Goal: Task Accomplishment & Management: Use online tool/utility

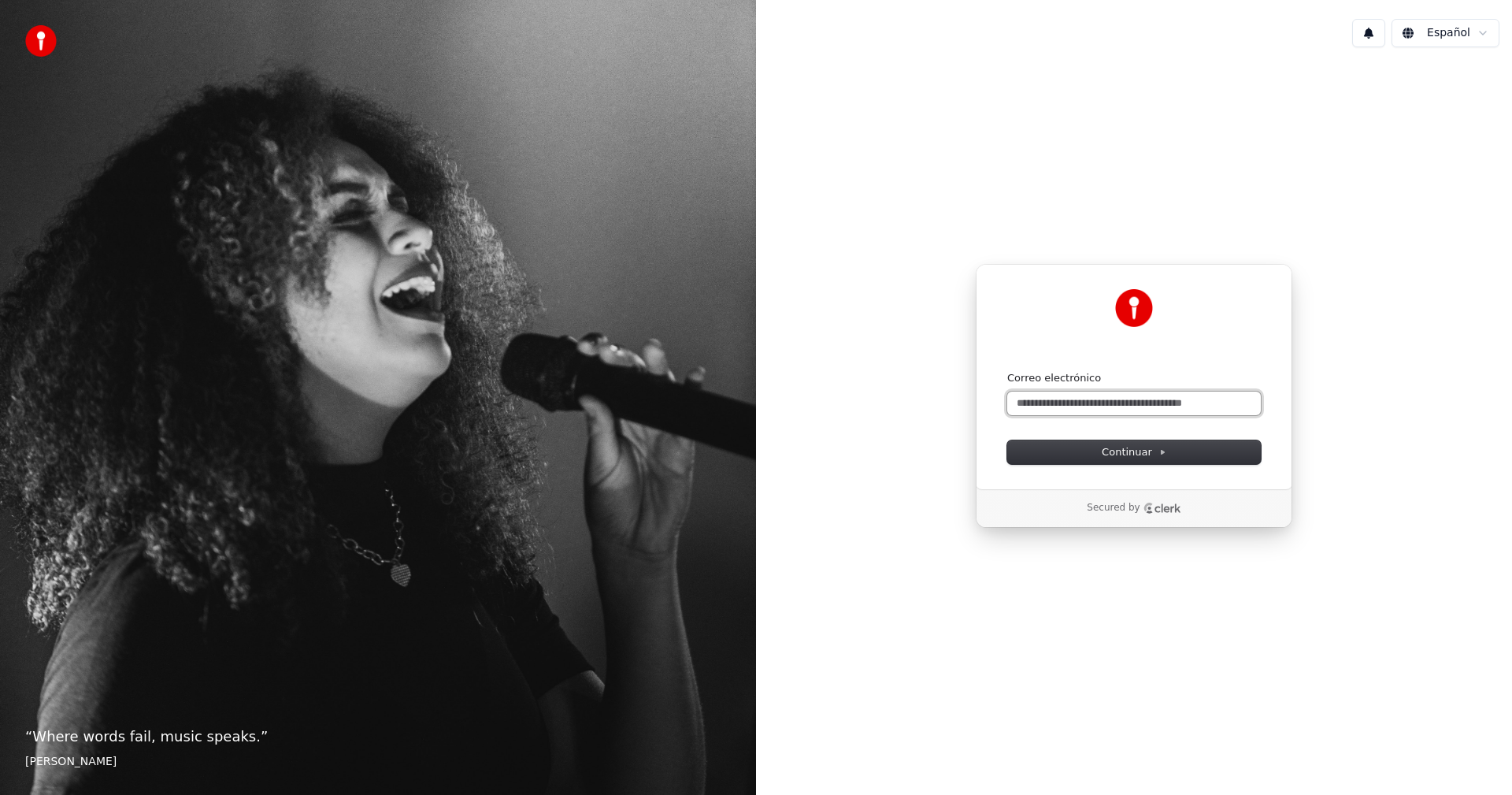
click at [1085, 402] on input "Correo electrónico" at bounding box center [1134, 402] width 254 height 23
click at [1160, 449] on icon at bounding box center [1163, 452] width 8 height 8
click at [1007, 371] on button "submit" at bounding box center [1007, 371] width 0 height 0
type input "**********"
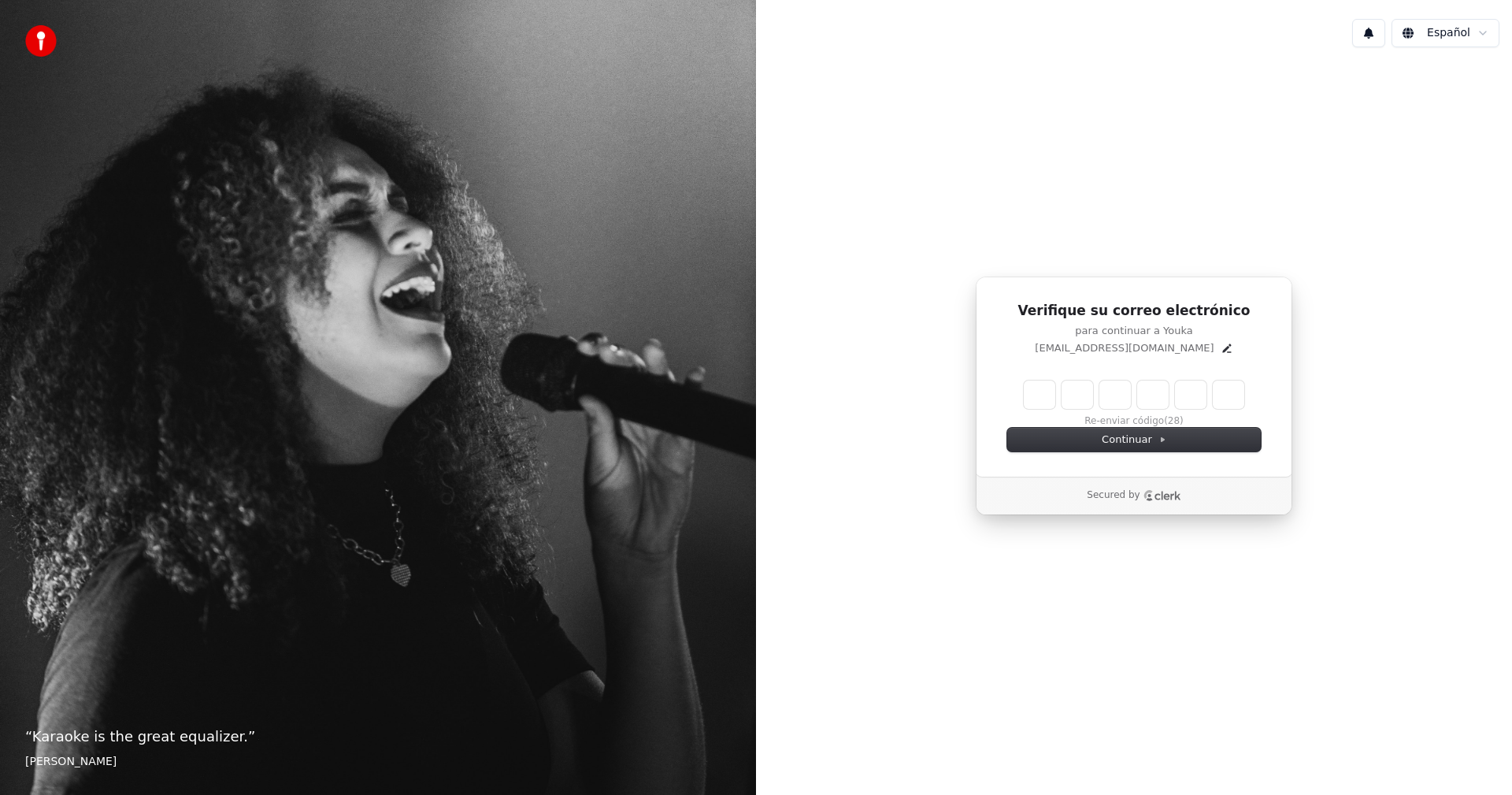
click at [1039, 402] on input "Enter verification code" at bounding box center [1135, 394] width 221 height 28
type input "******"
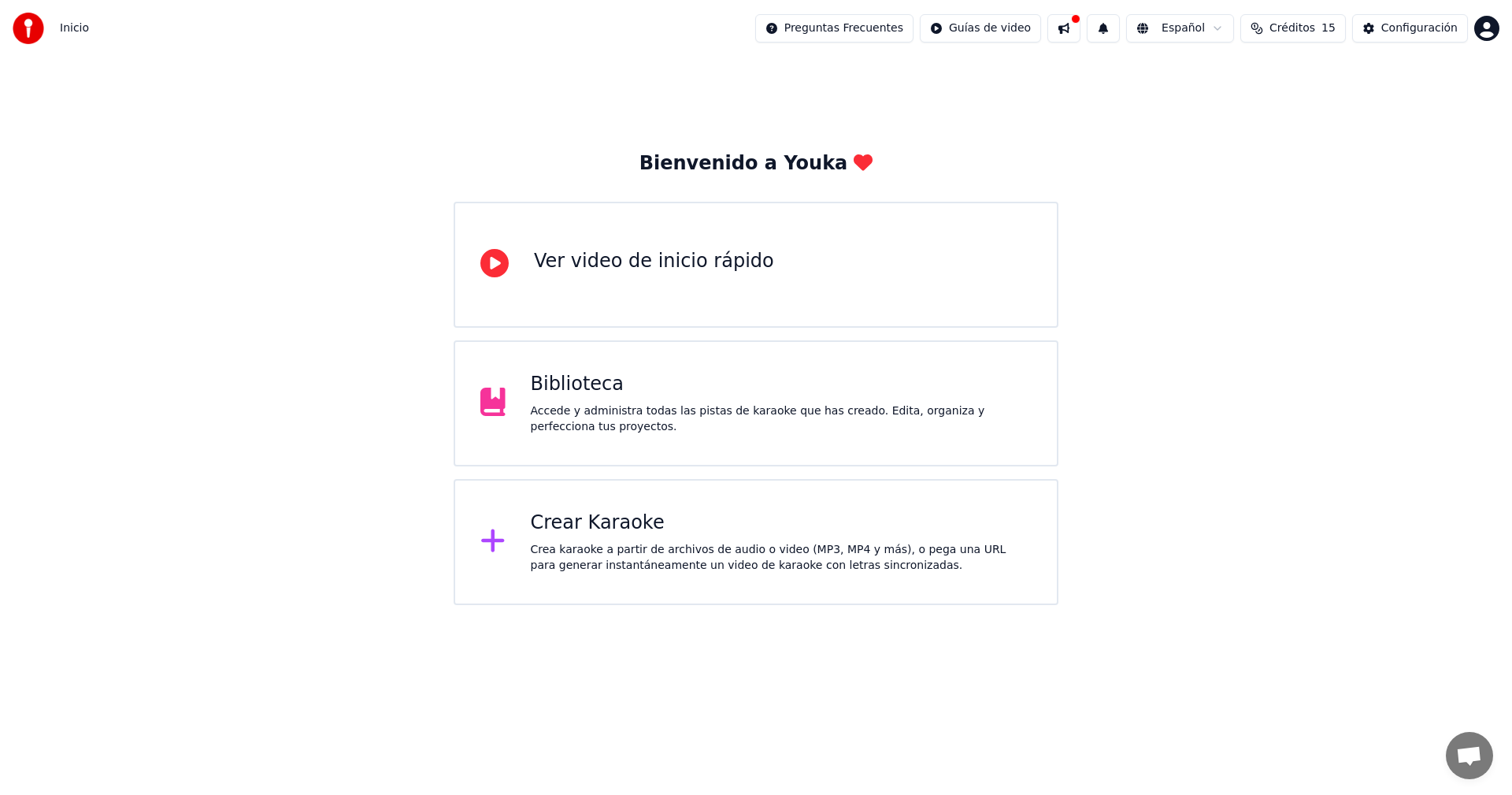
click at [662, 535] on div "Crear Karaoke Crea karaoke a partir de archivos de audio o video (MP3, MP4 y má…" at bounding box center [781, 542] width 502 height 63
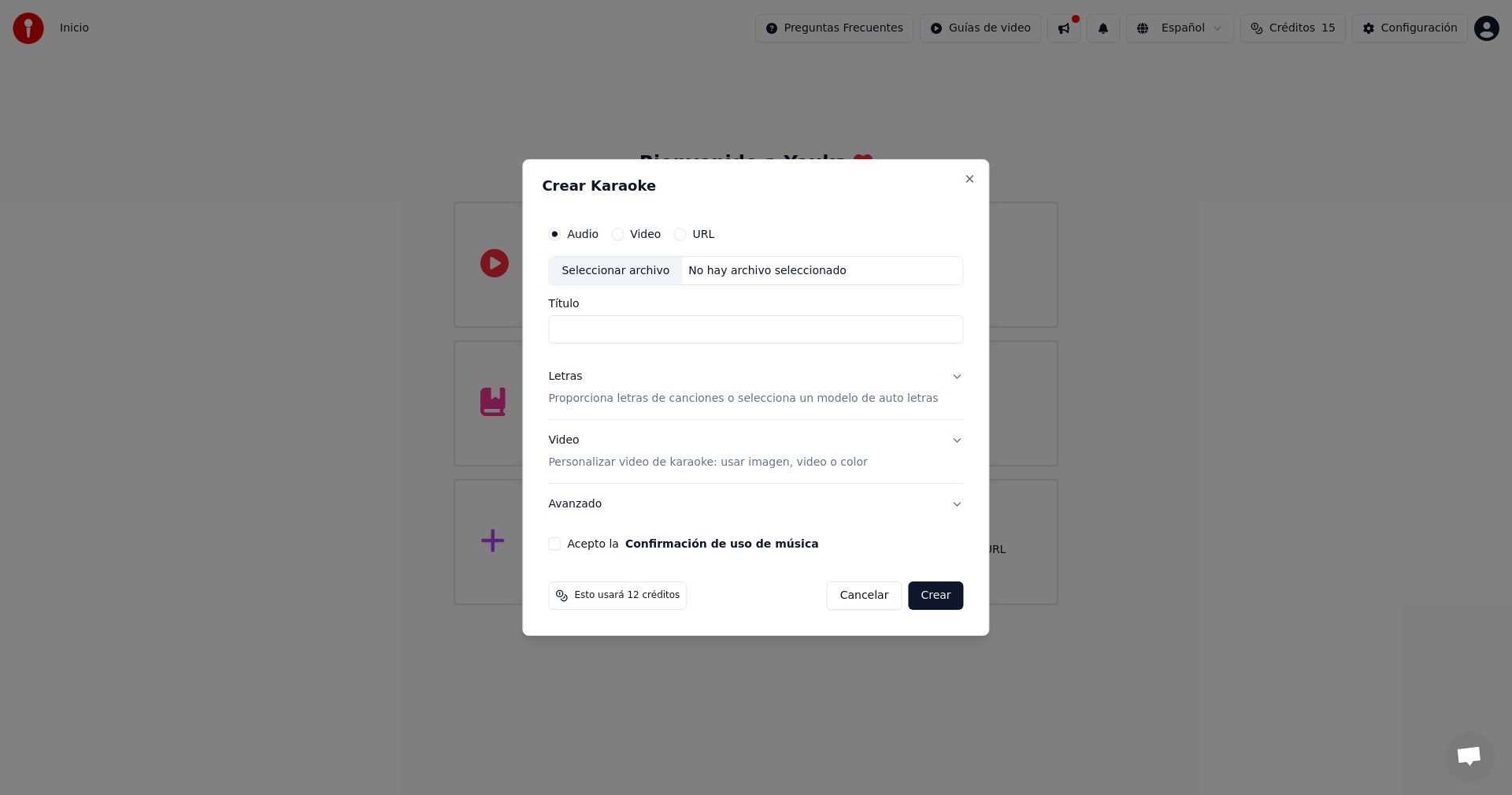
click at [636, 331] on input "Título" at bounding box center [756, 330] width 415 height 28
type input "**********"
click at [560, 547] on button "Acepto la Confirmación de uso de música" at bounding box center [555, 543] width 13 height 13
click at [918, 597] on button "Crear" at bounding box center [935, 595] width 55 height 28
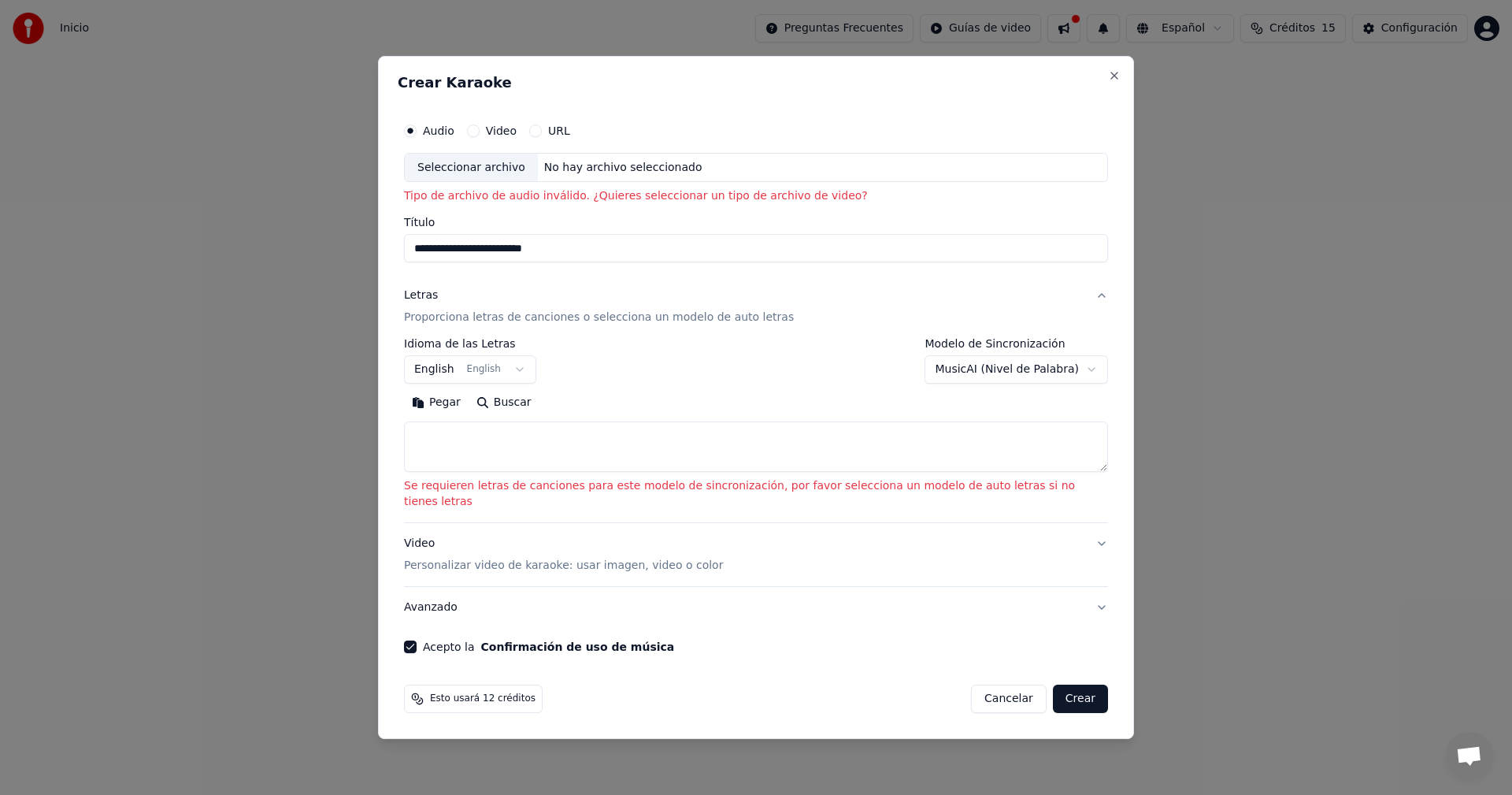
click at [661, 176] on div "No hay archivo seleccionado" at bounding box center [623, 168] width 171 height 16
click at [542, 137] on button "URL" at bounding box center [535, 131] width 13 height 13
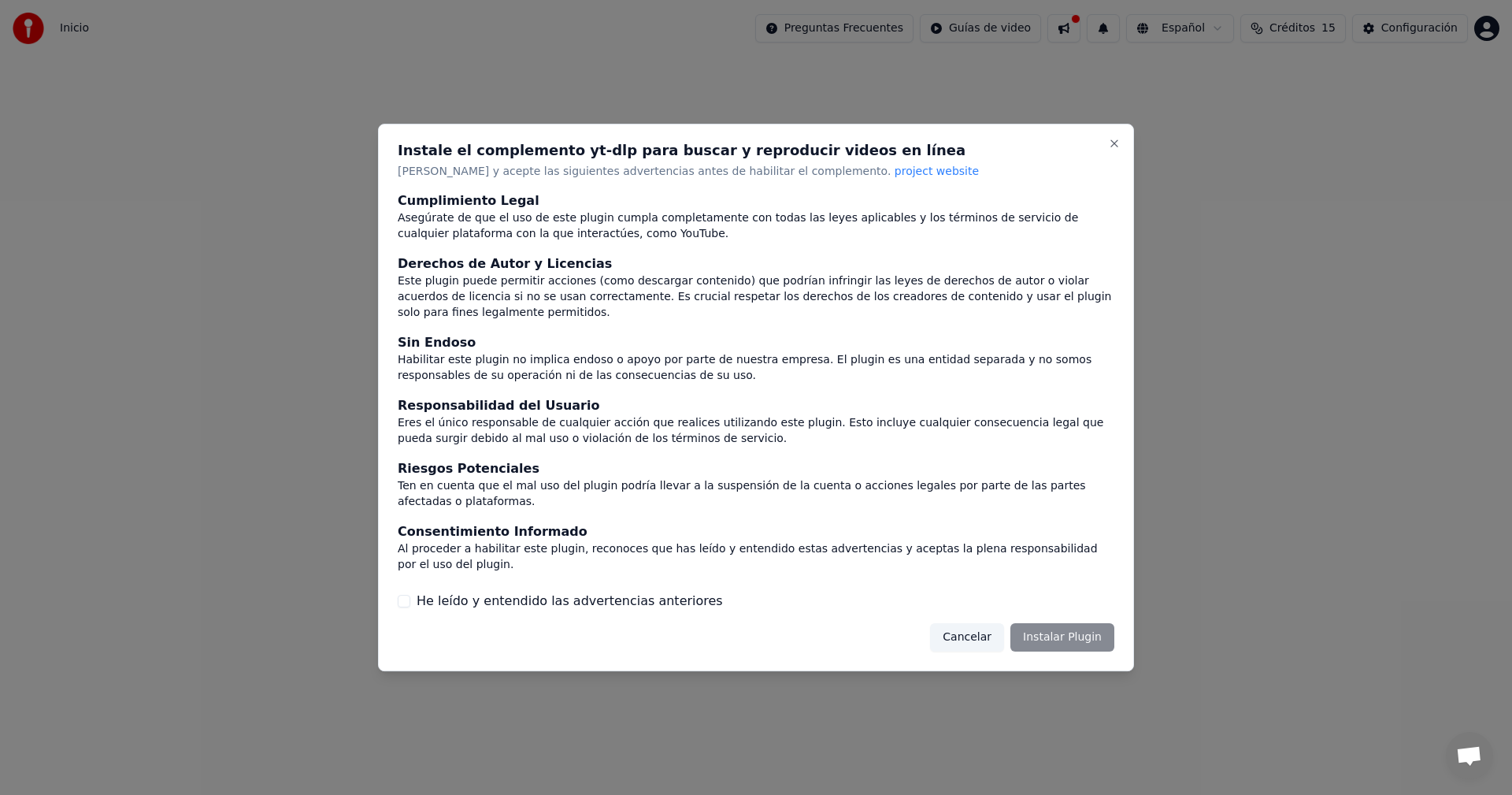
click at [1052, 626] on div "Cancelar Instalar Plugin" at bounding box center [1023, 637] width 185 height 28
click at [402, 594] on button "He leído y entendido las advertencias anteriores" at bounding box center [404, 601] width 13 height 13
click at [972, 623] on button "Cancelar" at bounding box center [968, 637] width 74 height 28
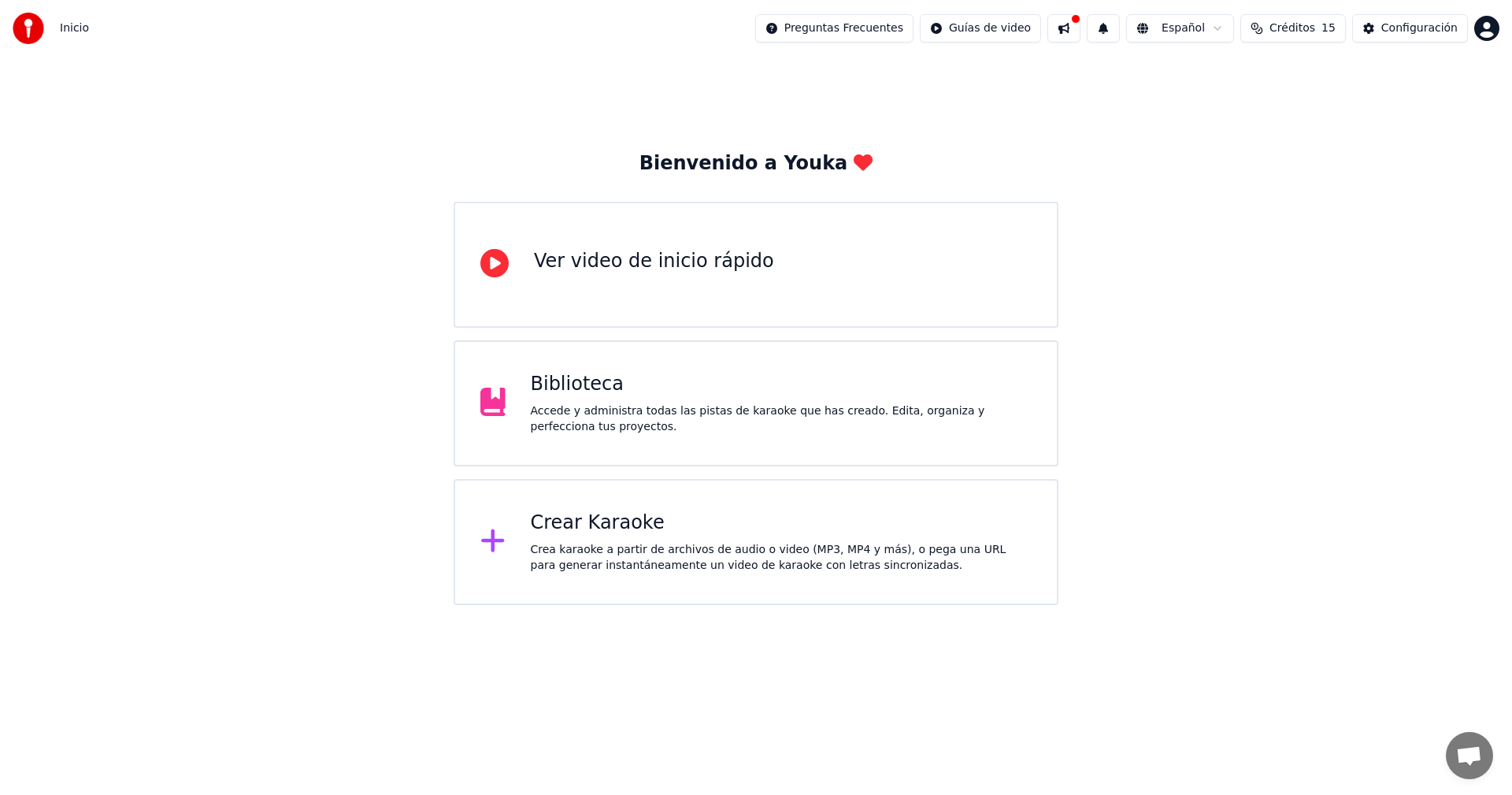
click at [607, 522] on div "Crear Karaoke" at bounding box center [781, 522] width 502 height 25
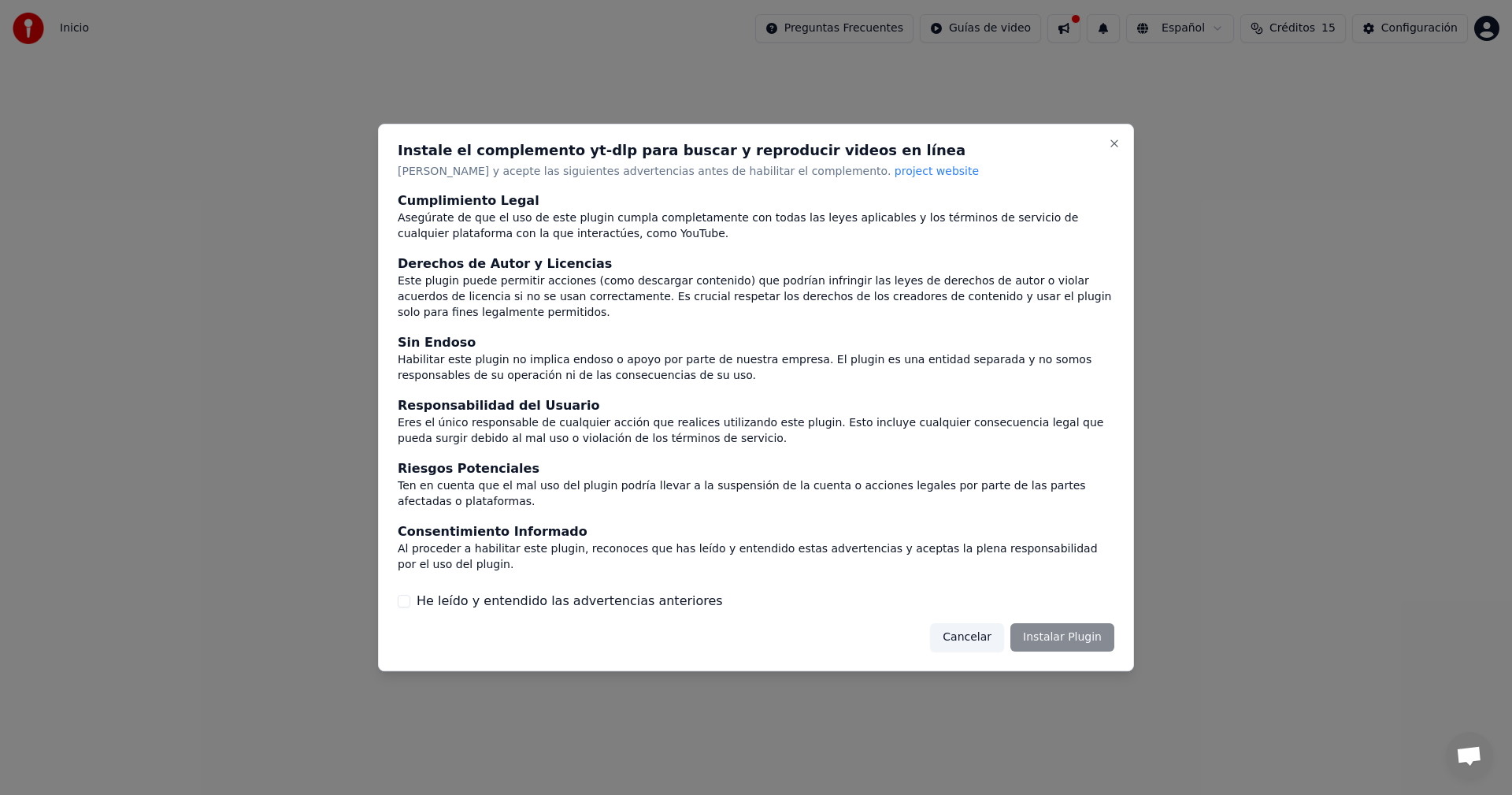
click at [1047, 623] on div "Cancelar Instalar Plugin" at bounding box center [1023, 637] width 185 height 28
click at [467, 592] on label "He leído y entendido las advertencias anteriores" at bounding box center [570, 601] width 306 height 19
click at [410, 594] on button "He leído y entendido las advertencias anteriores" at bounding box center [404, 601] width 13 height 13
click at [1027, 623] on button "Instalar Plugin" at bounding box center [1062, 637] width 104 height 28
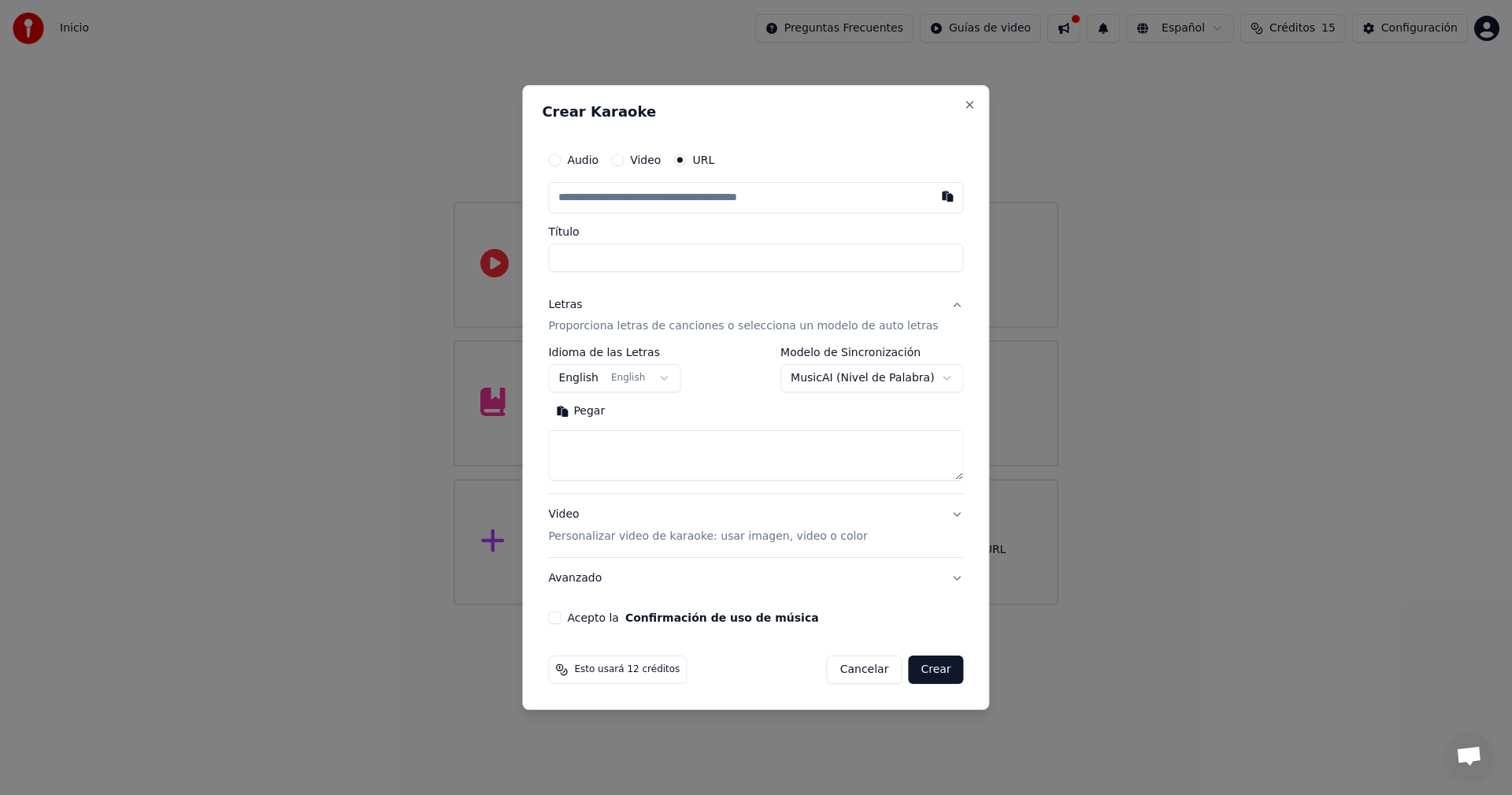
click at [624, 158] on button "Video" at bounding box center [618, 160] width 13 height 13
click at [739, 199] on div "No hay archivo seleccionado" at bounding box center [768, 198] width 171 height 16
click at [686, 157] on button "URL" at bounding box center [680, 160] width 13 height 13
click at [933, 198] on button "button" at bounding box center [948, 196] width 31 height 28
type input "**********"
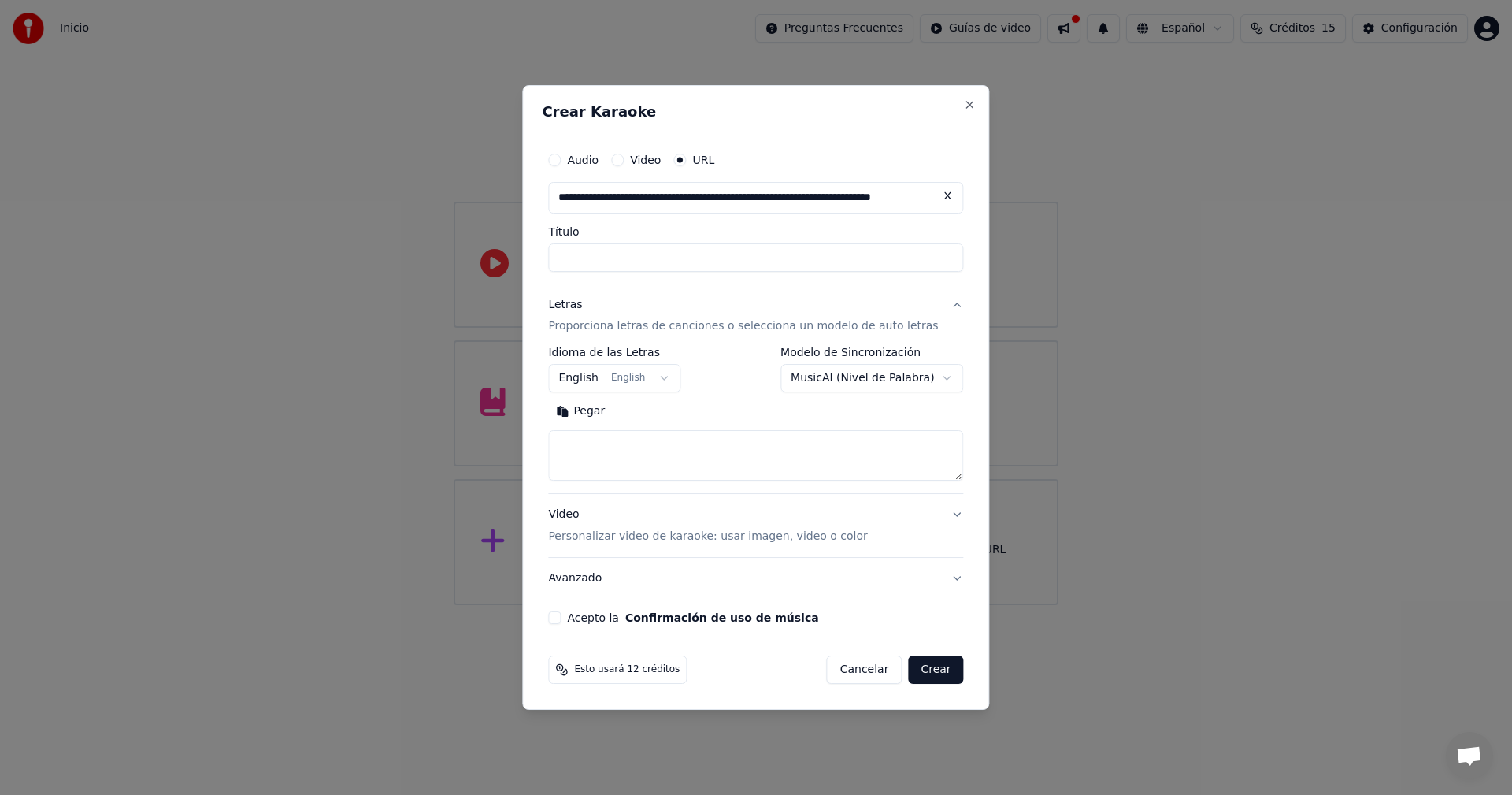
type input "**********"
click at [673, 377] on button "English English" at bounding box center [614, 378] width 132 height 28
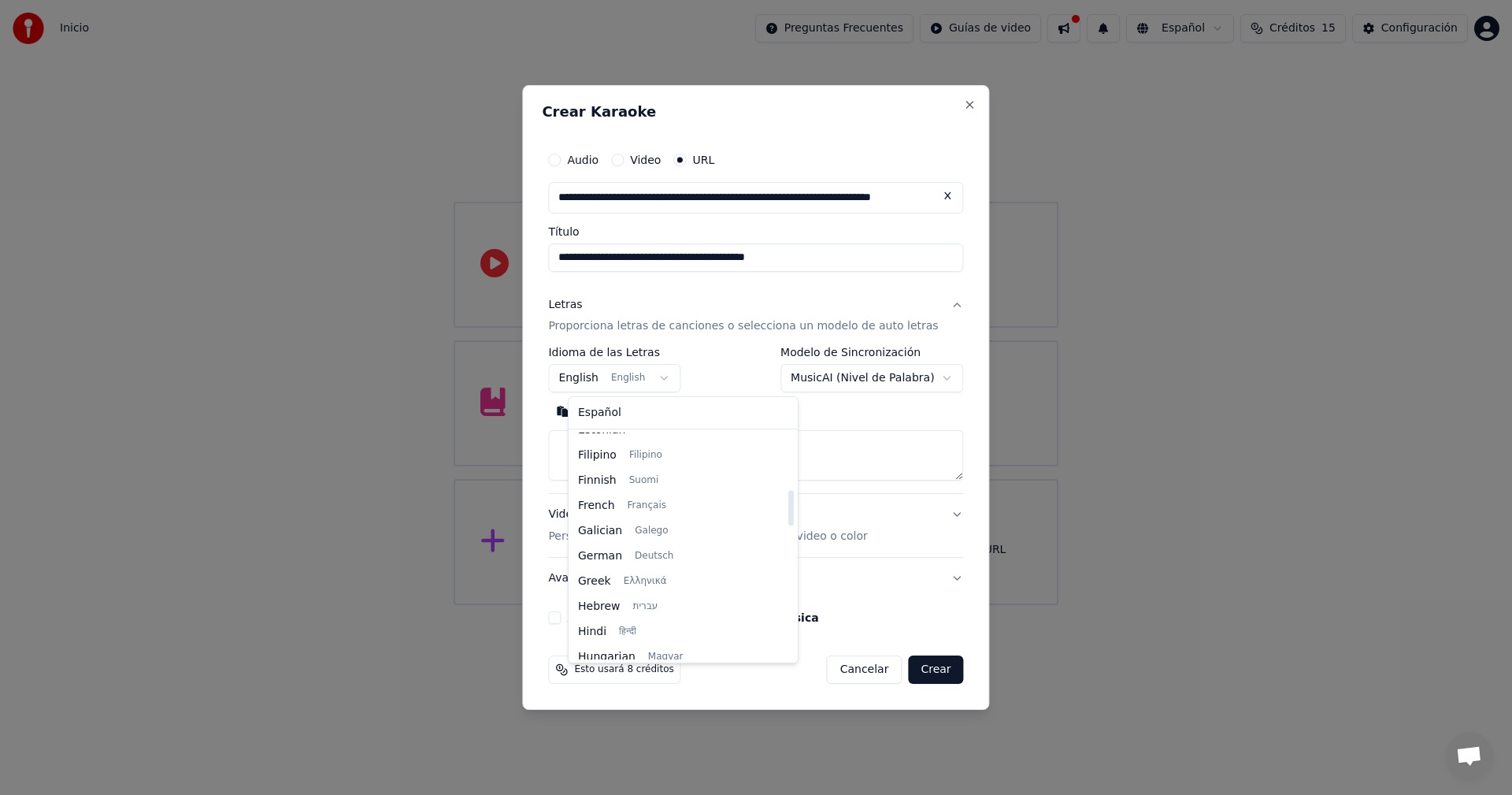
scroll to position [362, 0]
select select "**"
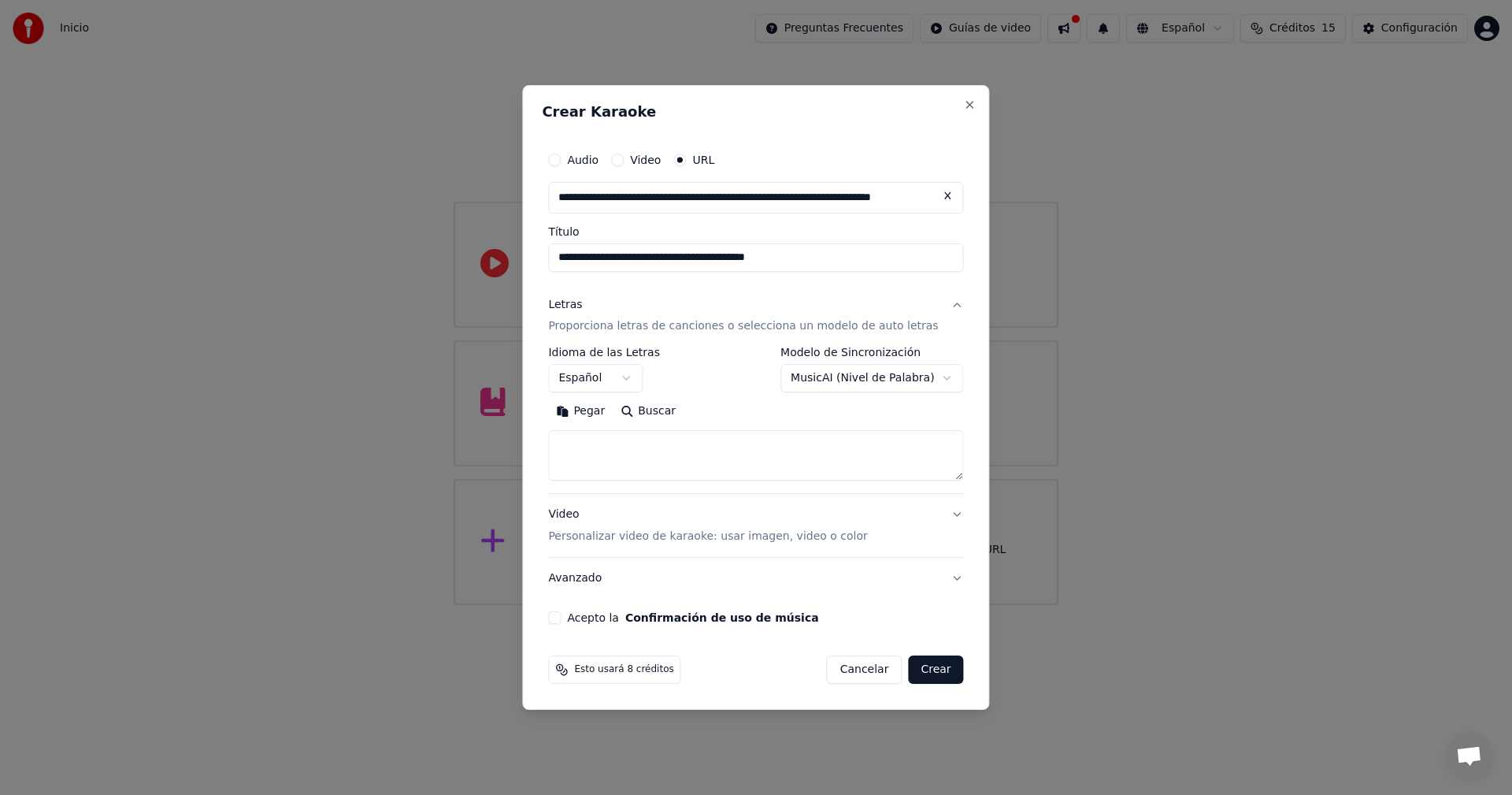
click at [594, 409] on button "Pegar" at bounding box center [581, 411] width 65 height 25
click at [560, 621] on button "Acepto la Confirmación de uso de música" at bounding box center [555, 618] width 13 height 13
click at [910, 674] on button "Crear" at bounding box center [935, 669] width 55 height 28
type textarea "**********"
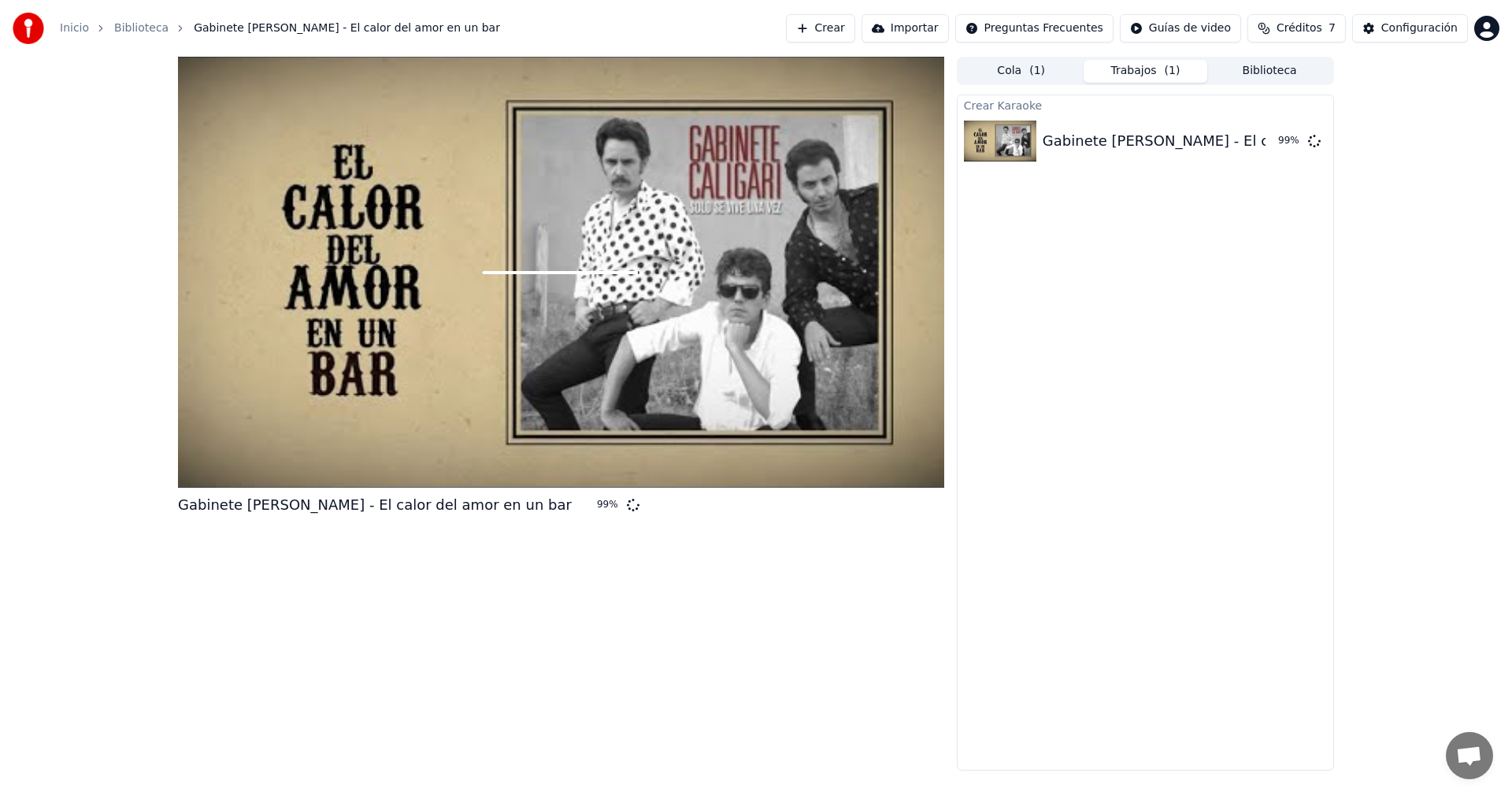
click at [681, 328] on div at bounding box center [561, 272] width 766 height 431
click at [1015, 147] on img at bounding box center [1001, 140] width 73 height 41
click at [1410, 31] on div "Configuración" at bounding box center [1419, 28] width 77 height 16
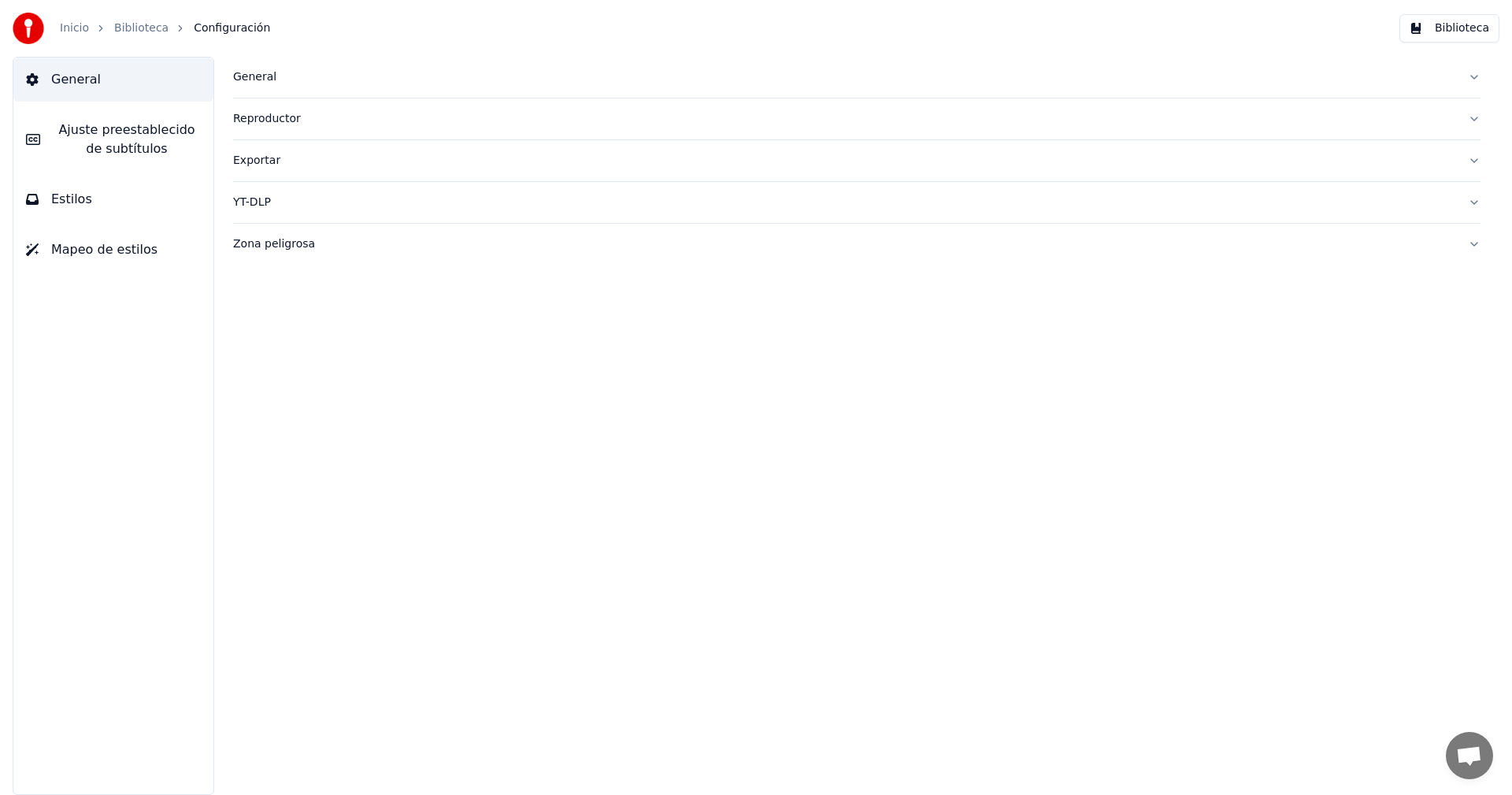
click at [269, 162] on div "Exportar" at bounding box center [844, 161] width 1223 height 16
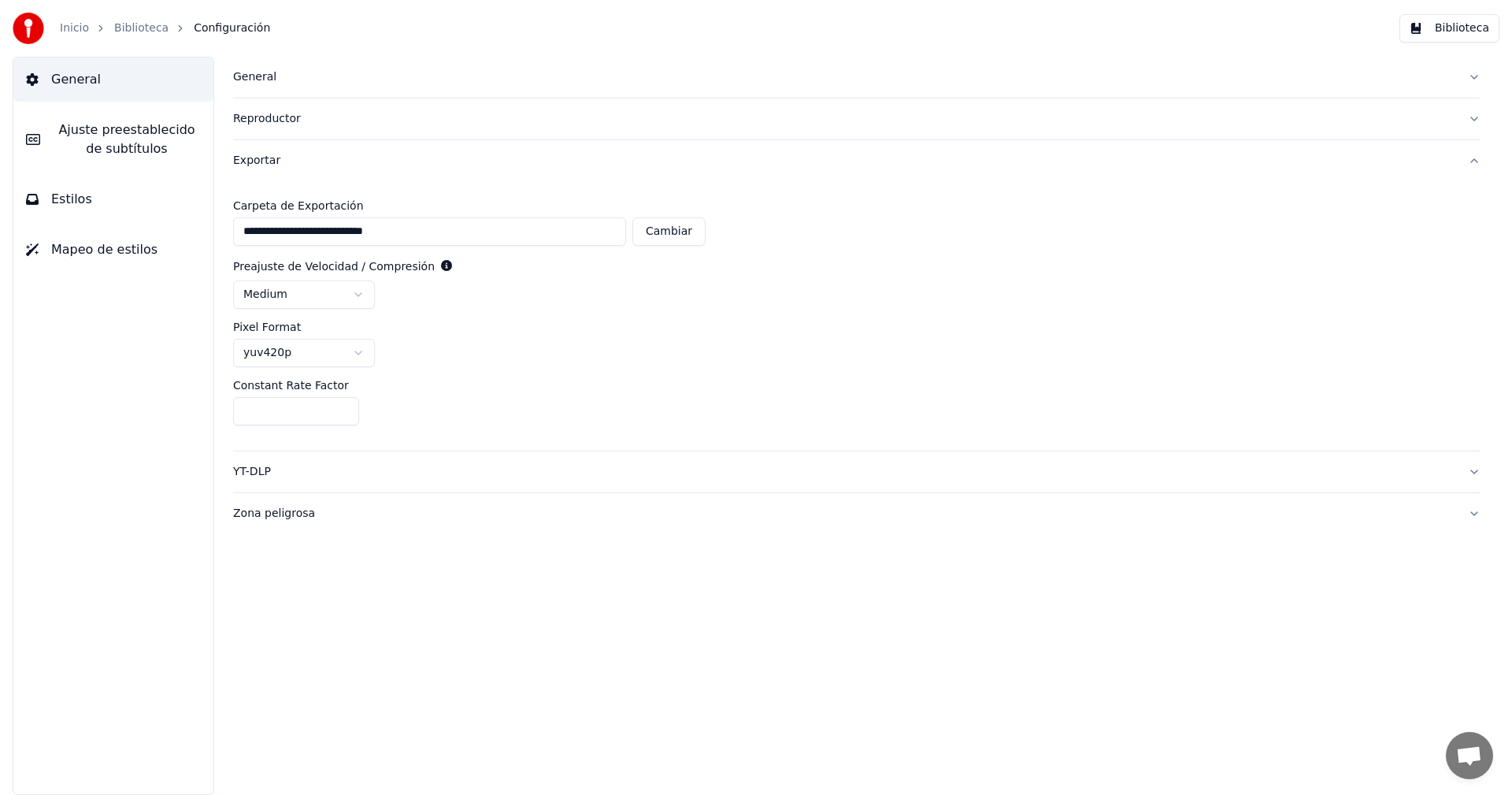
click at [19, 23] on img at bounding box center [28, 28] width 31 height 31
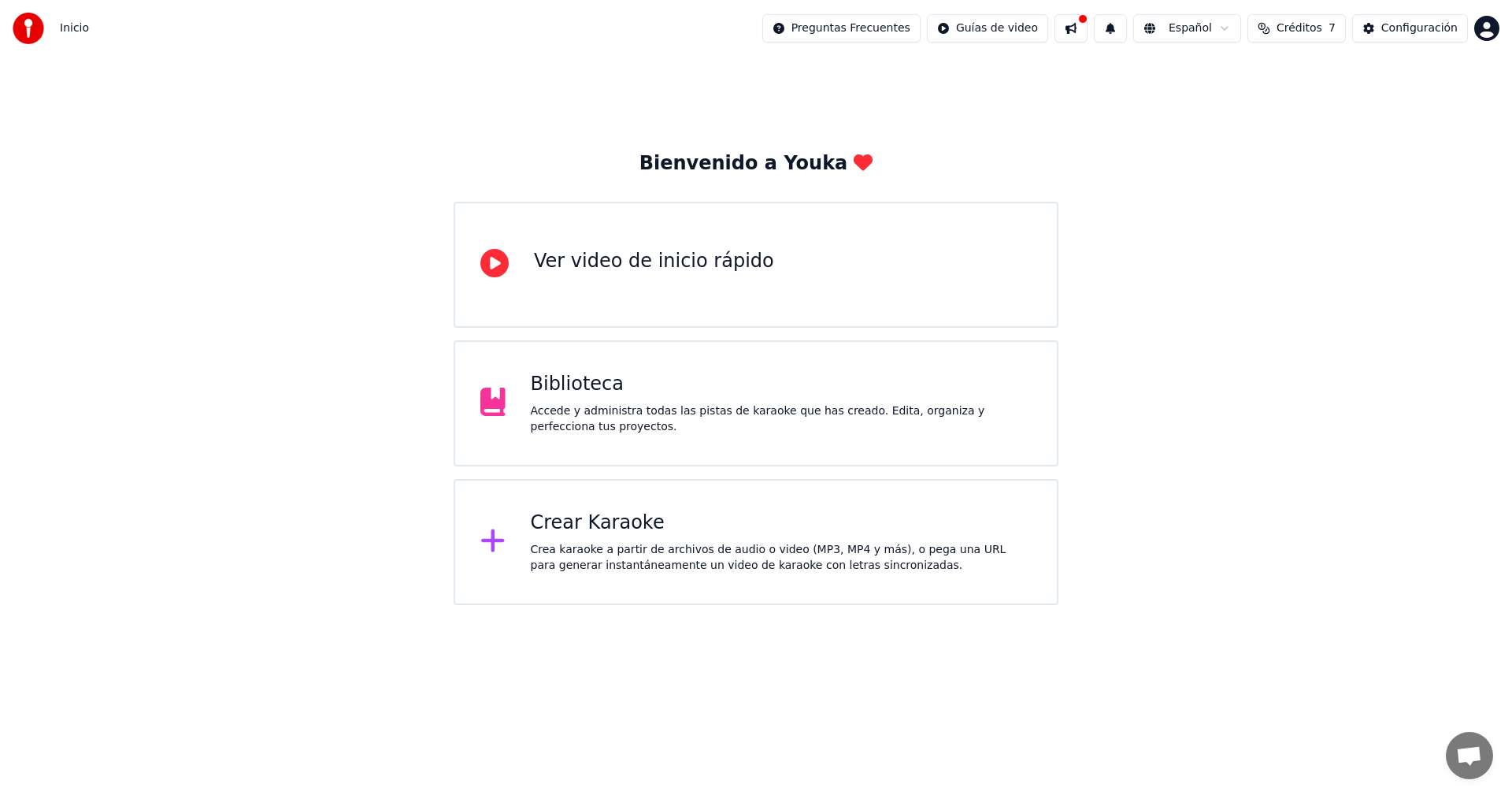
click at [74, 31] on span "Inicio" at bounding box center [74, 28] width 29 height 16
click at [1088, 31] on button at bounding box center [1071, 28] width 33 height 28
click at [1314, 29] on span "Créditos" at bounding box center [1299, 28] width 46 height 16
click at [1306, 144] on button "Actualizar" at bounding box center [1304, 145] width 94 height 28
click at [1417, 24] on div "Configuración" at bounding box center [1419, 28] width 77 height 16
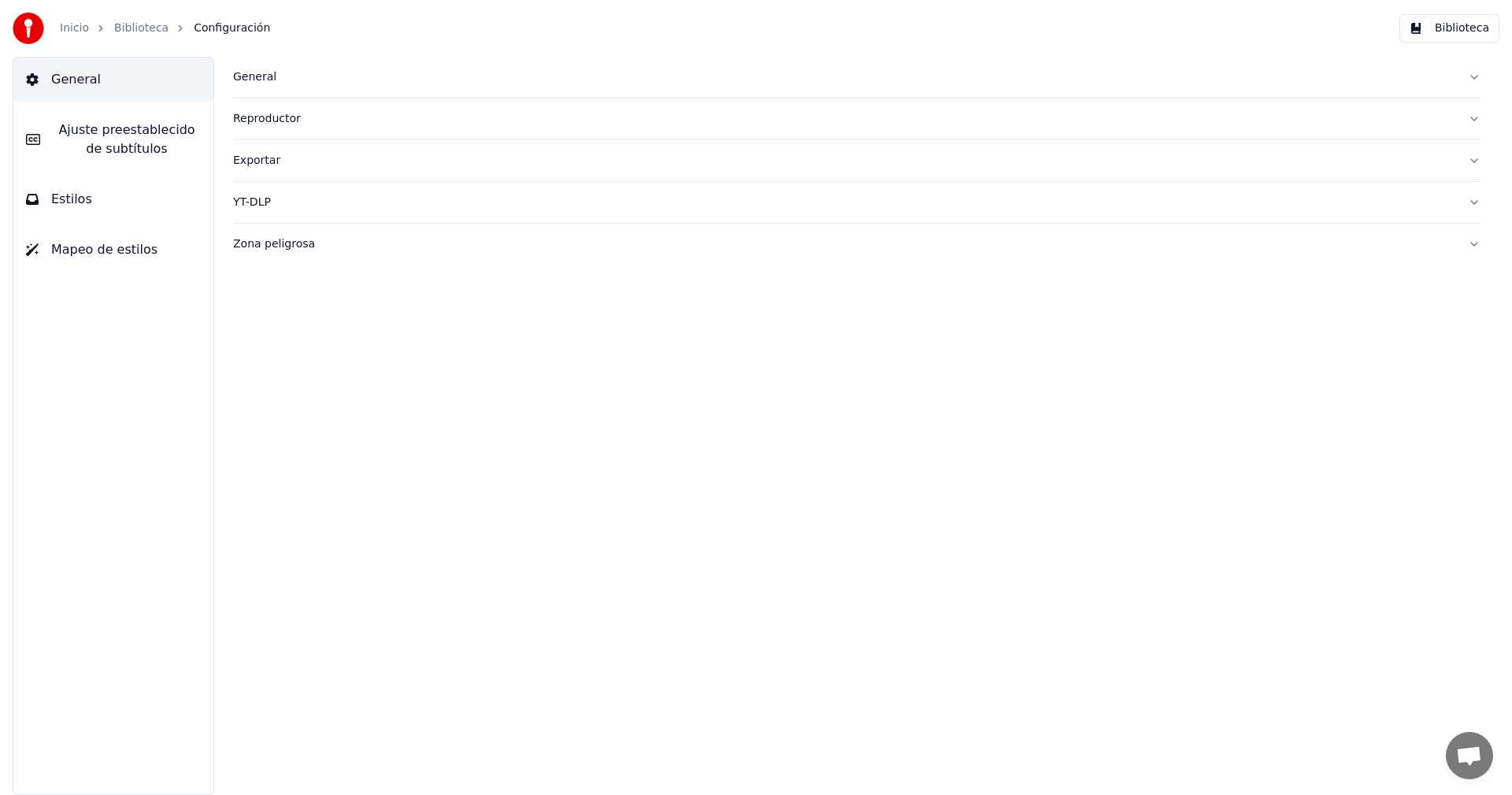
click at [266, 83] on div "General" at bounding box center [844, 77] width 1223 height 16
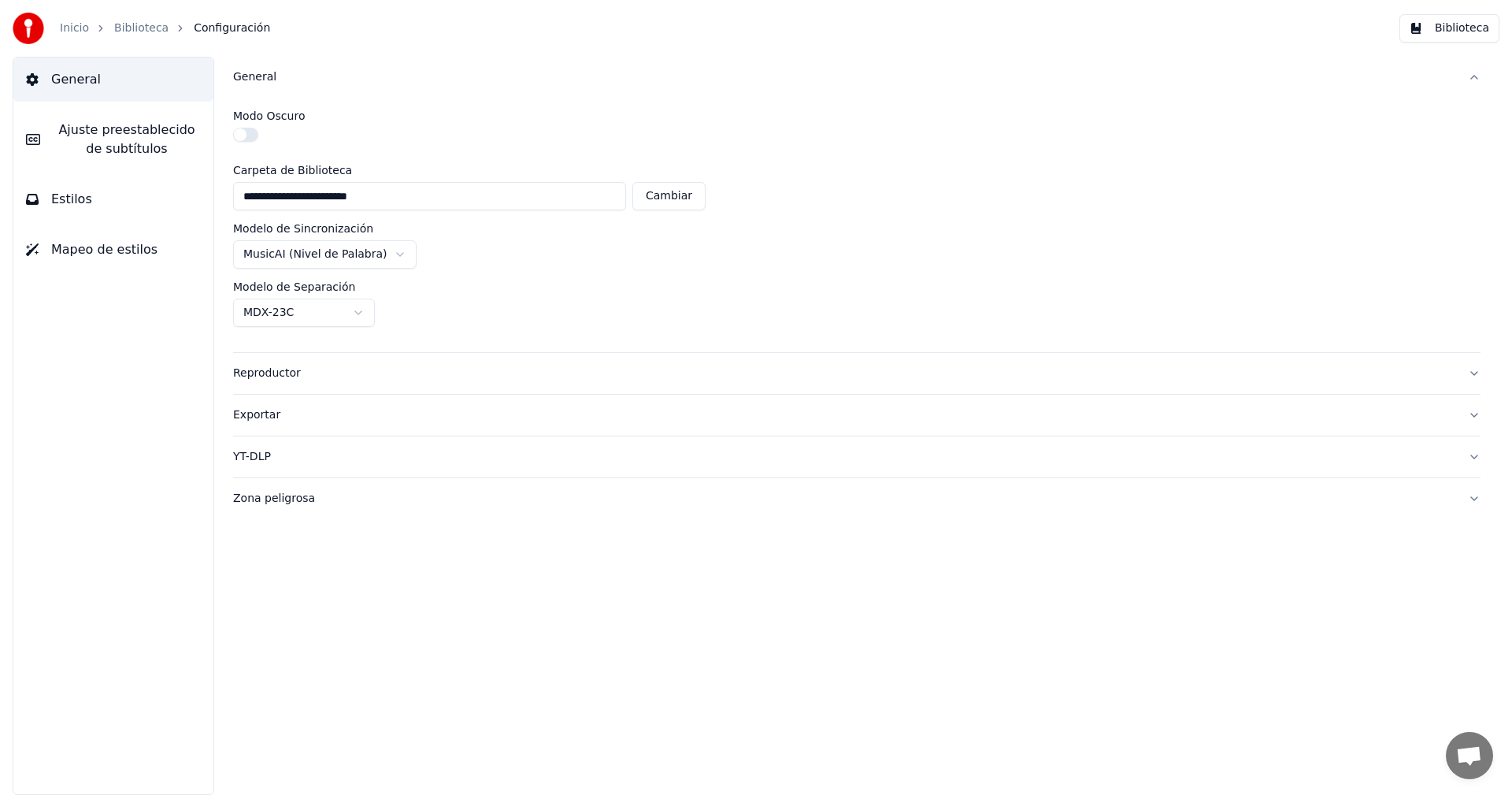
click at [291, 379] on div "Reproductor" at bounding box center [844, 373] width 1223 height 16
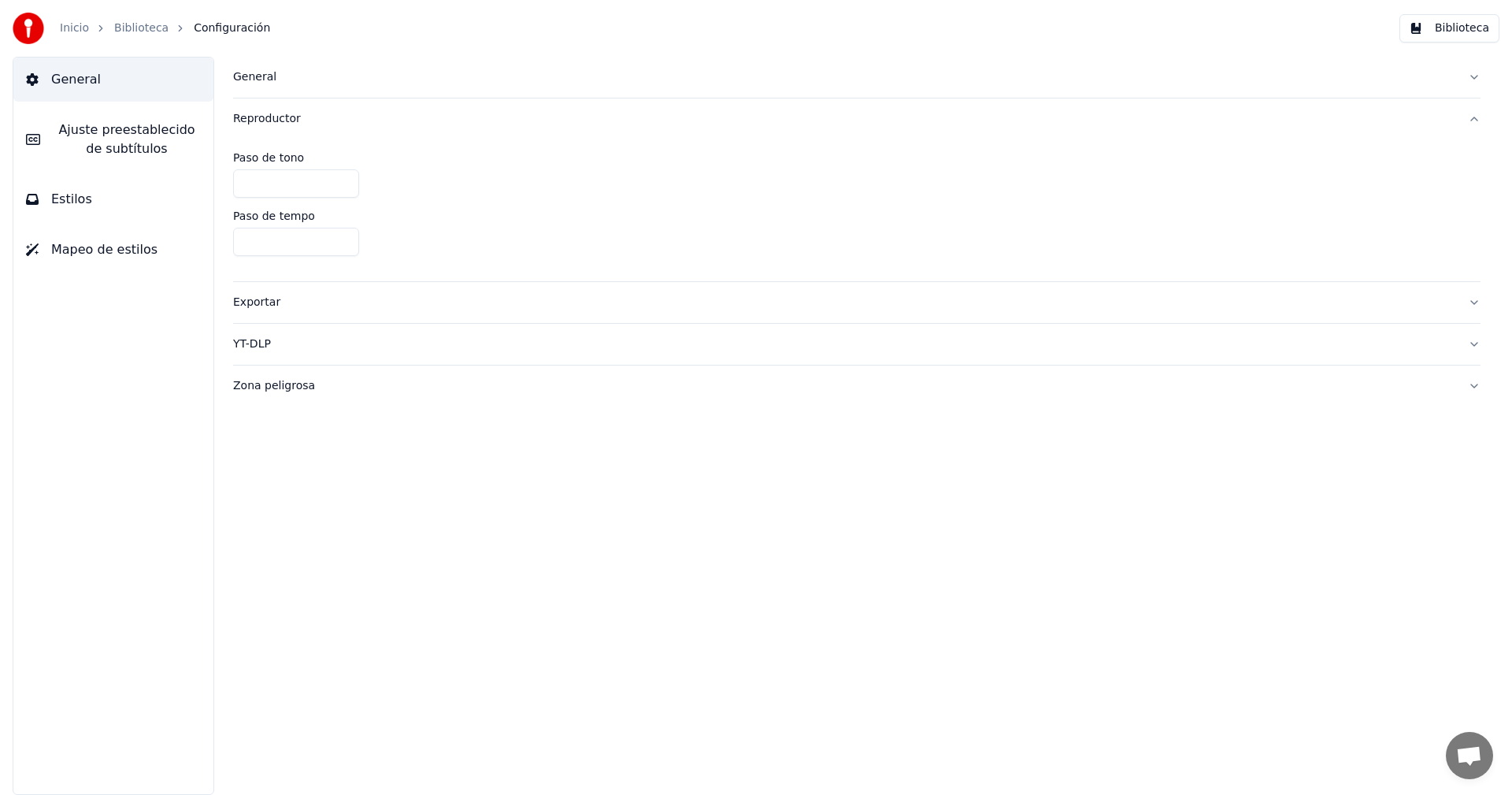
click at [115, 146] on span "Ajuste preestablecido de subtítulos" at bounding box center [127, 139] width 148 height 38
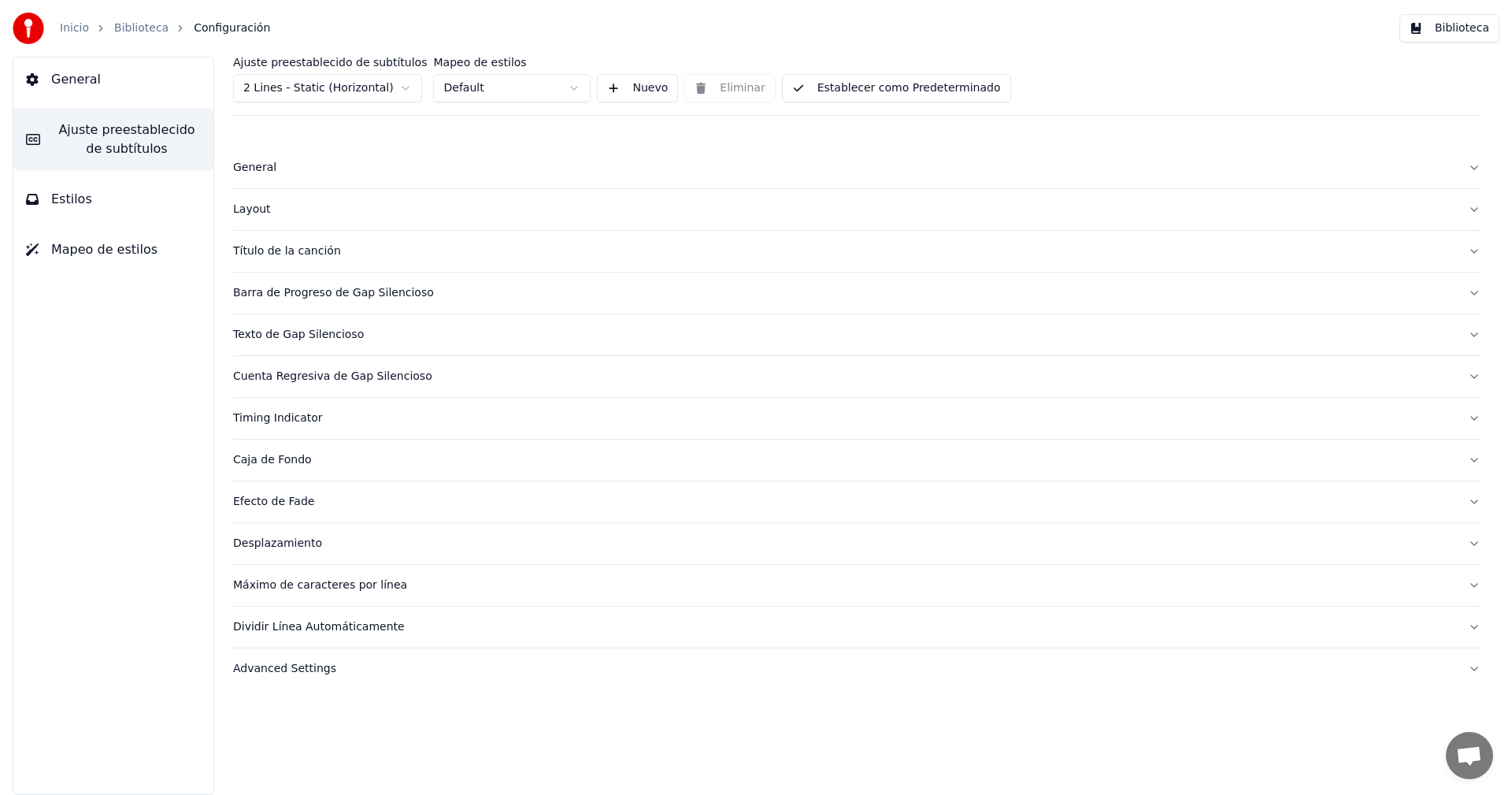
click at [94, 196] on button "Estilos" at bounding box center [114, 199] width 200 height 44
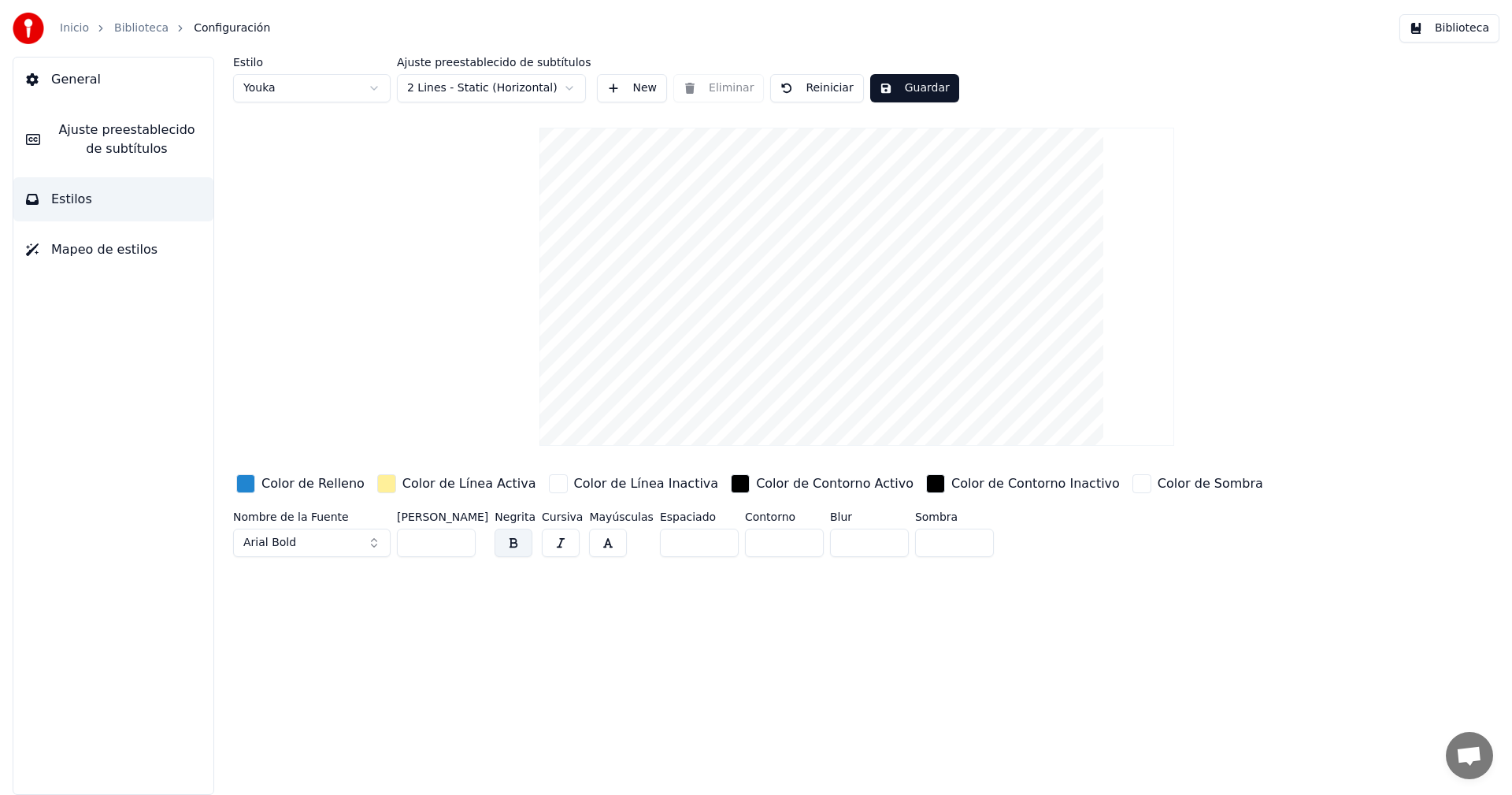
click at [67, 26] on link "Inicio" at bounding box center [74, 28] width 29 height 16
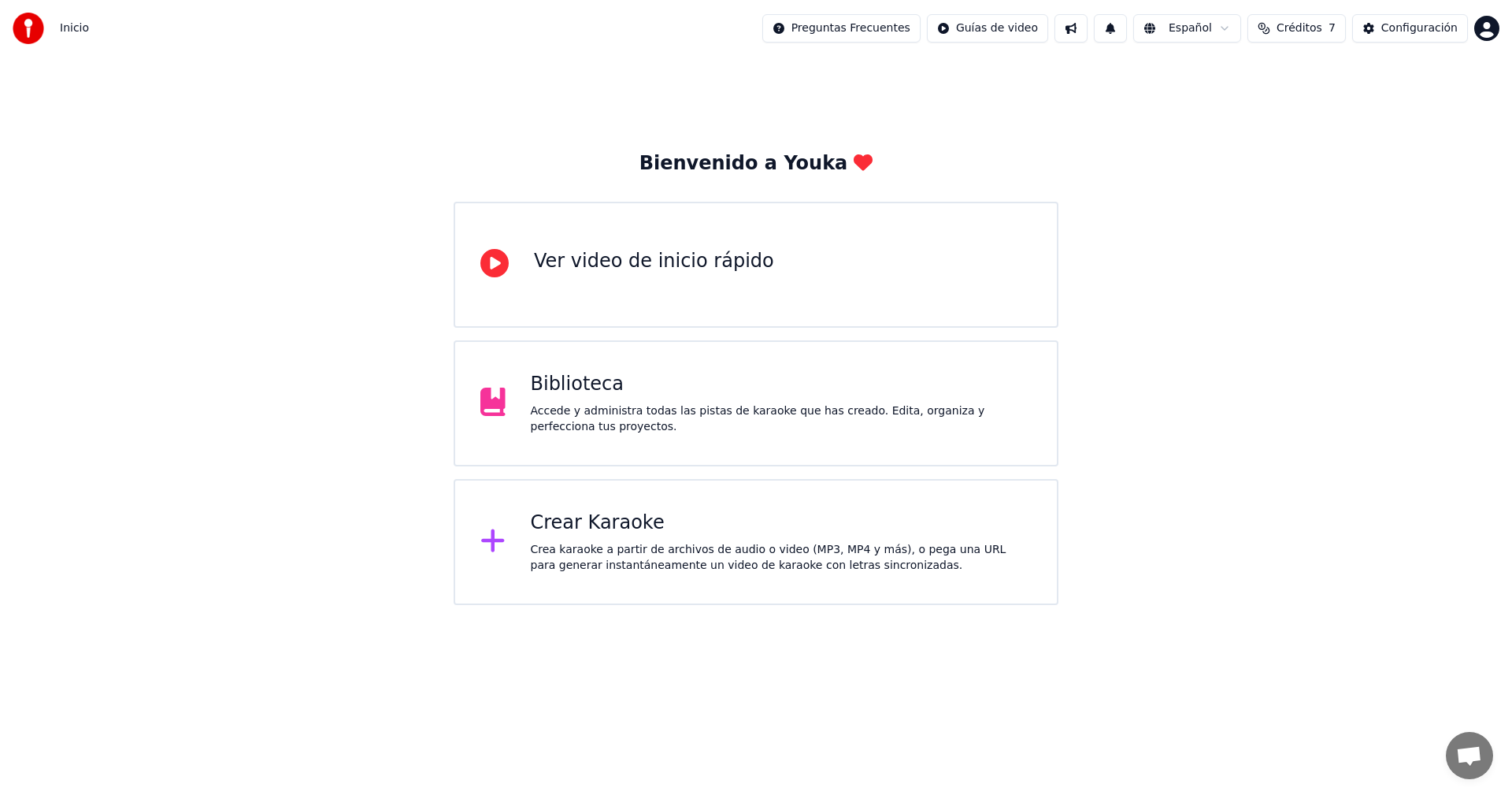
click at [71, 27] on span "Inicio" at bounding box center [74, 28] width 29 height 16
click at [540, 277] on div "Ver video de inicio rápido" at bounding box center [654, 264] width 240 height 31
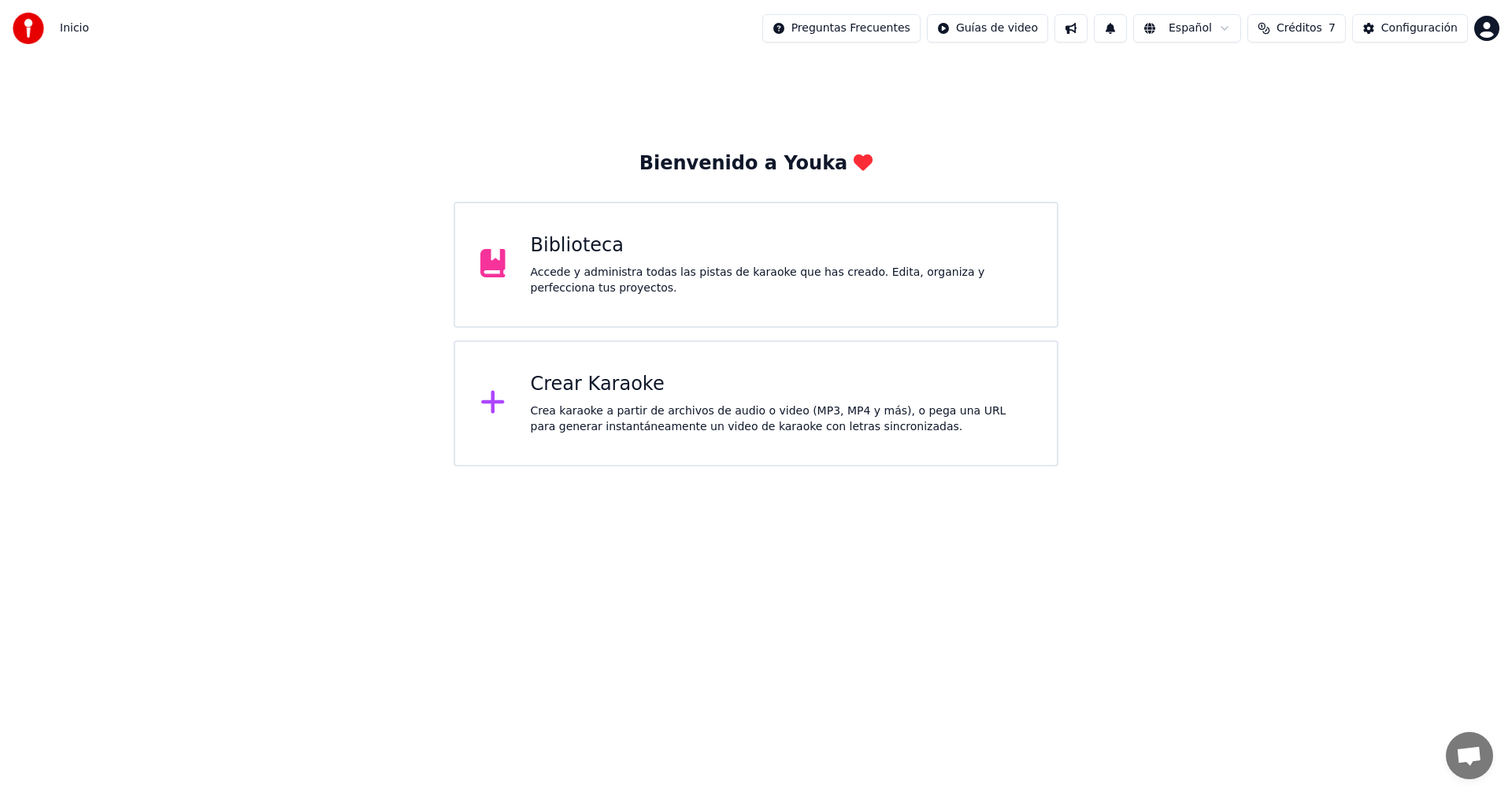
click at [605, 281] on div "Accede y administra todas las pistas de karaoke que has creado. Edita, organiza…" at bounding box center [781, 280] width 502 height 31
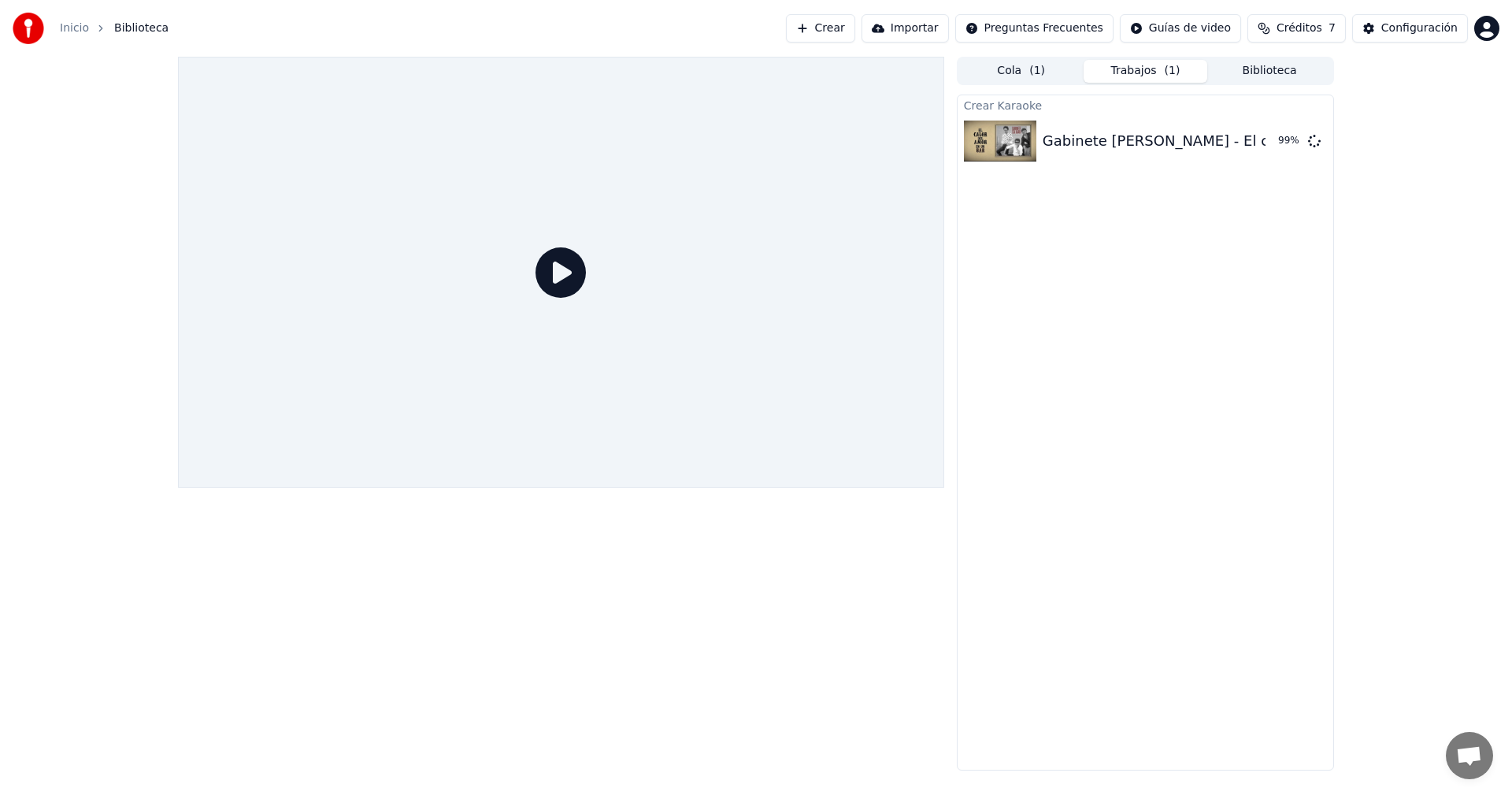
click at [1164, 292] on div "Crear Karaoke Gabinete [PERSON_NAME] - El calor del amor en un bar 99 %" at bounding box center [1146, 432] width 377 height 676
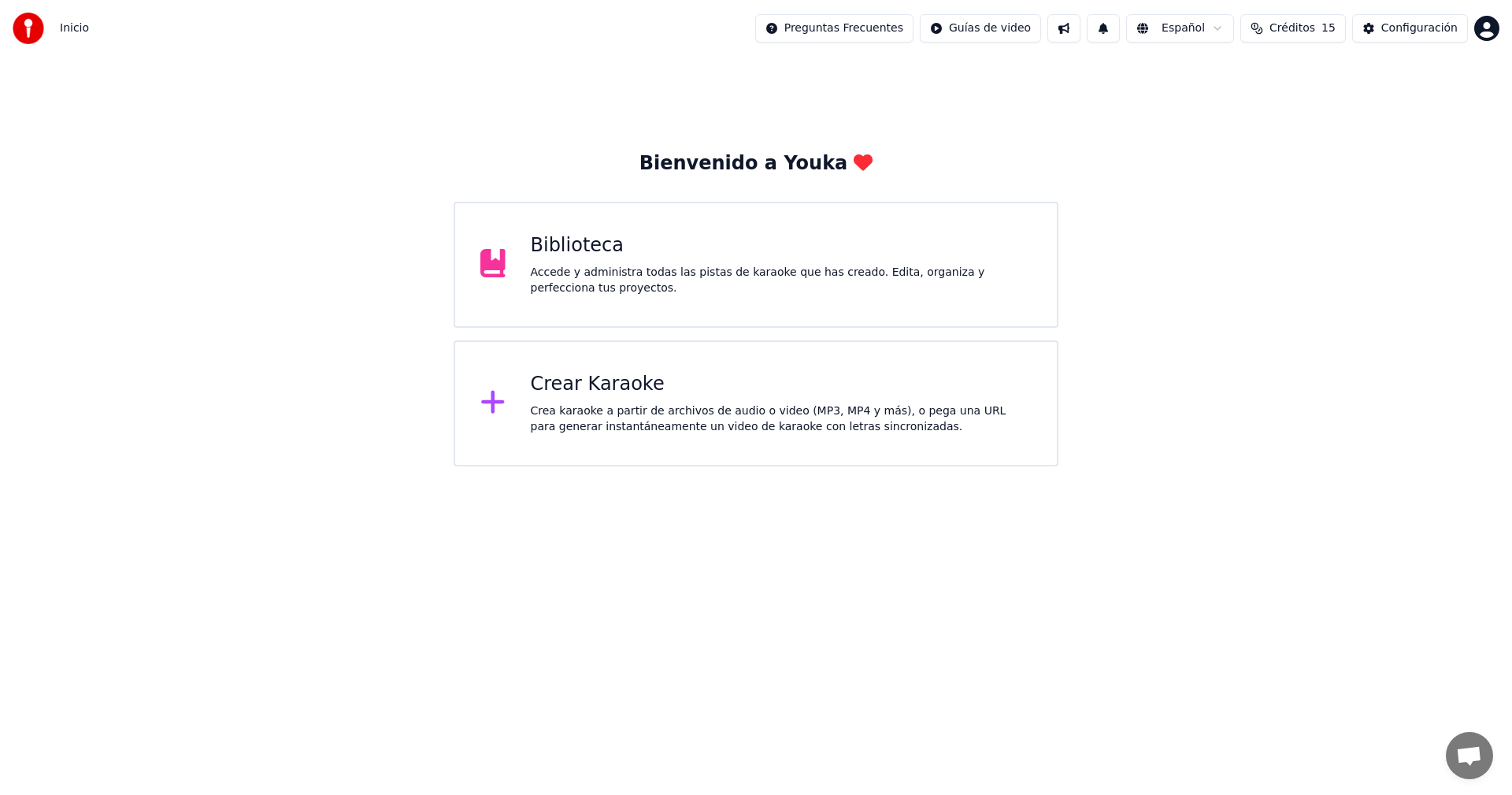
click at [516, 262] on div at bounding box center [499, 264] width 38 height 31
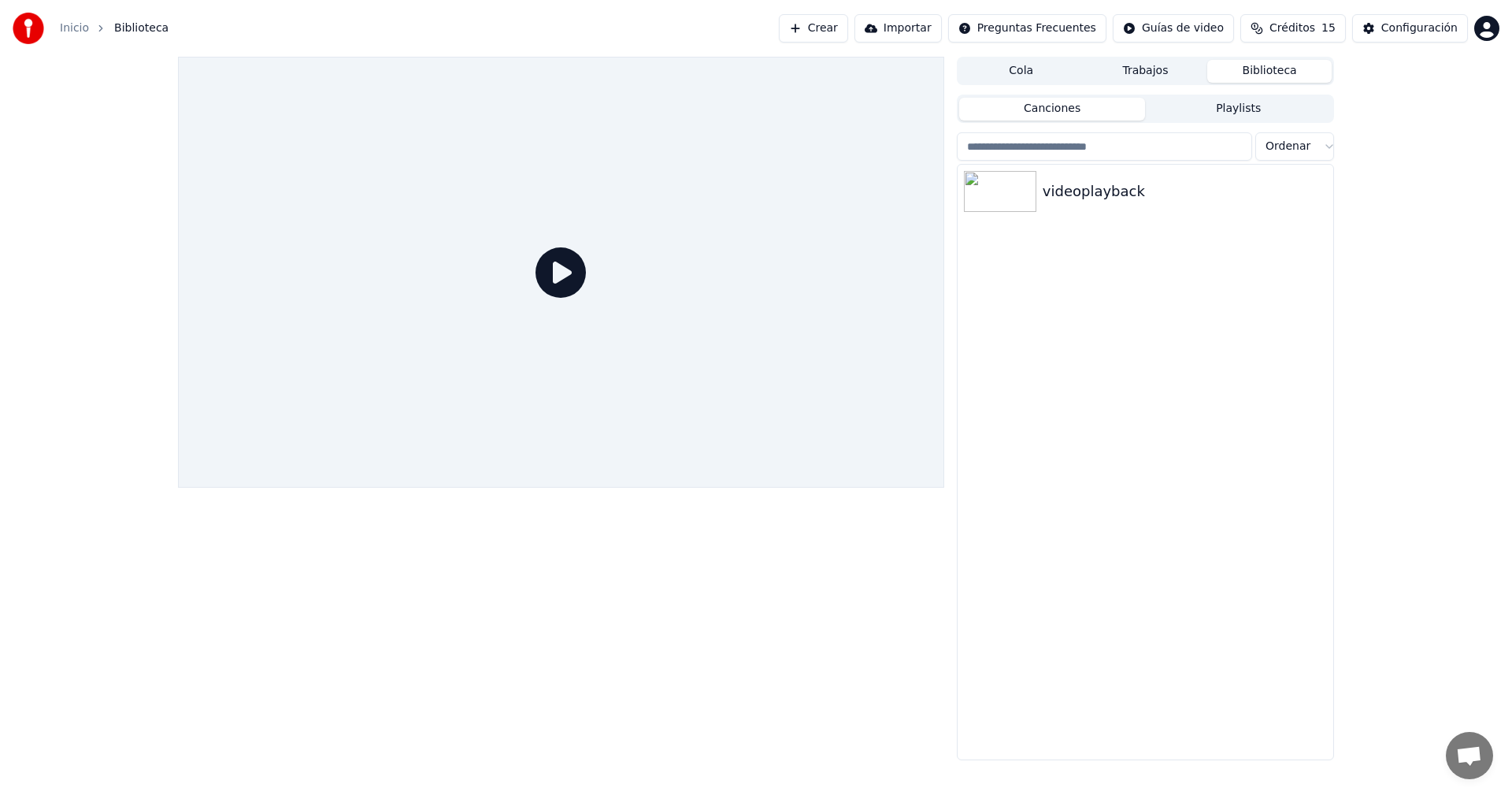
click at [843, 27] on button "Crear" at bounding box center [814, 28] width 69 height 28
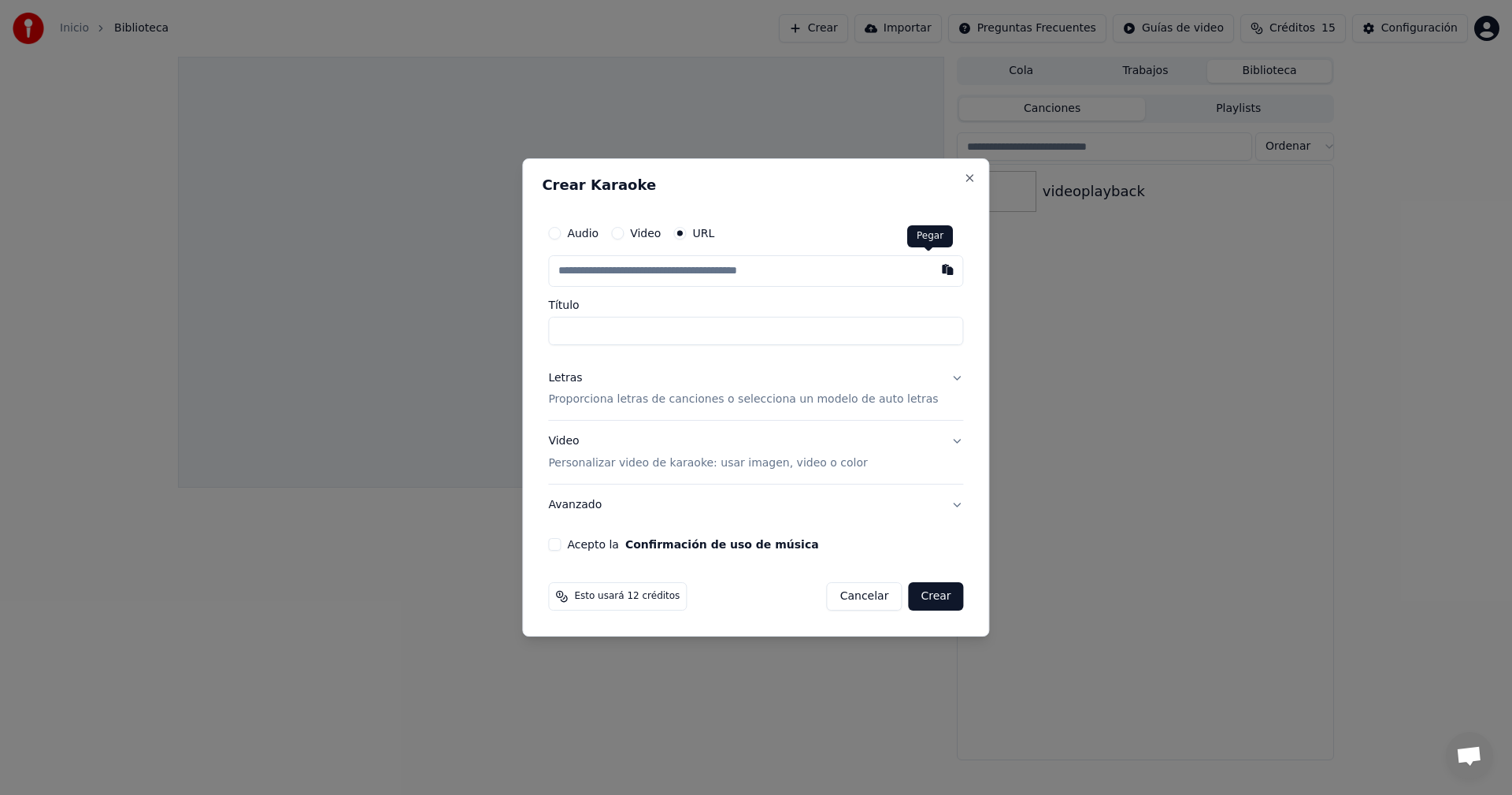
click at [933, 273] on button "button" at bounding box center [948, 268] width 31 height 28
type input "**********"
